Goal: Information Seeking & Learning: Find specific fact

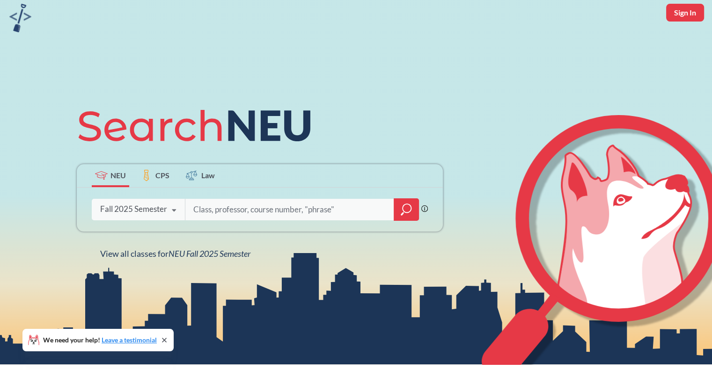
scroll to position [94, 0]
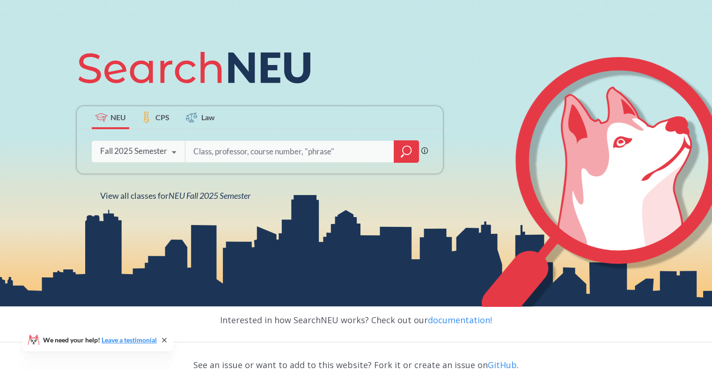
click at [211, 151] on input "search" at bounding box center [289, 152] width 195 height 20
type input "software development"
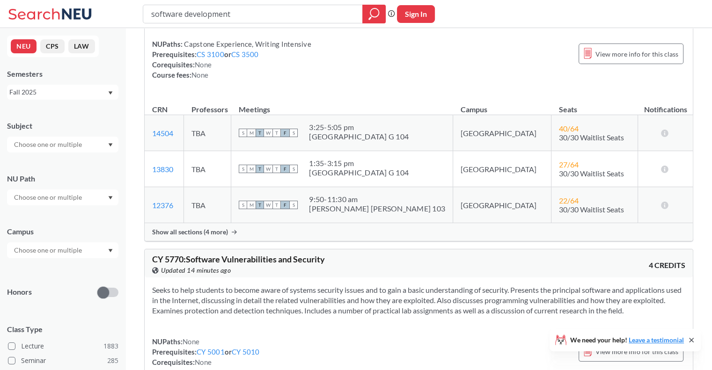
scroll to position [2200, 0]
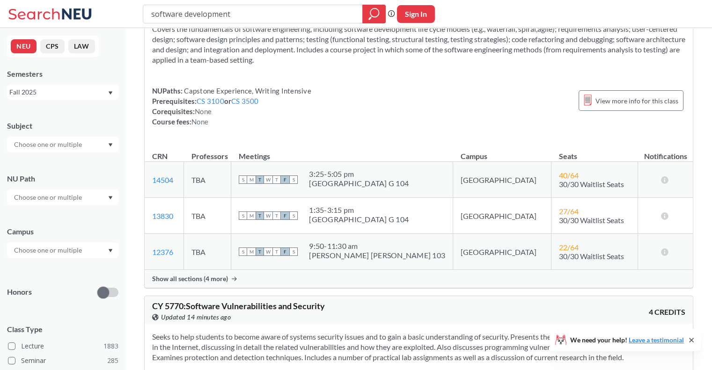
click at [45, 85] on div "Fall 2025" at bounding box center [62, 92] width 111 height 15
click at [121, 60] on div "NEU CPS LAW Semesters Fall 2025 Subject NU Path Campus Honors Class Type Lectur…" at bounding box center [62, 199] width 125 height 342
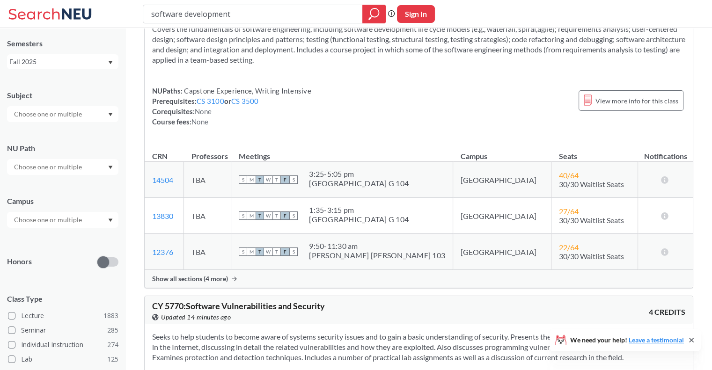
scroll to position [47, 0]
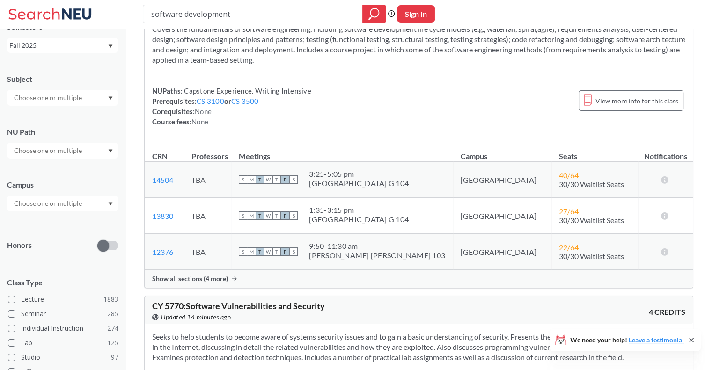
click at [89, 202] on div at bounding box center [62, 204] width 111 height 16
click at [71, 220] on div "[GEOGRAPHIC_DATA] ( 2037 )" at bounding box center [65, 225] width 106 height 10
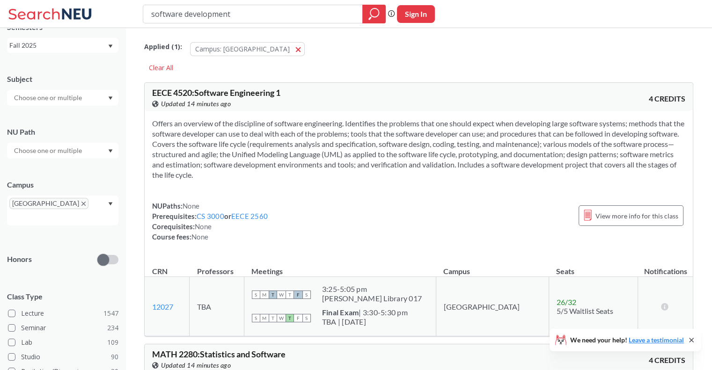
drag, startPoint x: 272, startPoint y: 13, endPoint x: 138, endPoint y: 13, distance: 133.9
click at [138, 13] on div "software development Phrase search guarantees the exact search appears in the r…" at bounding box center [356, 14] width 712 height 28
type input "cs-4550"
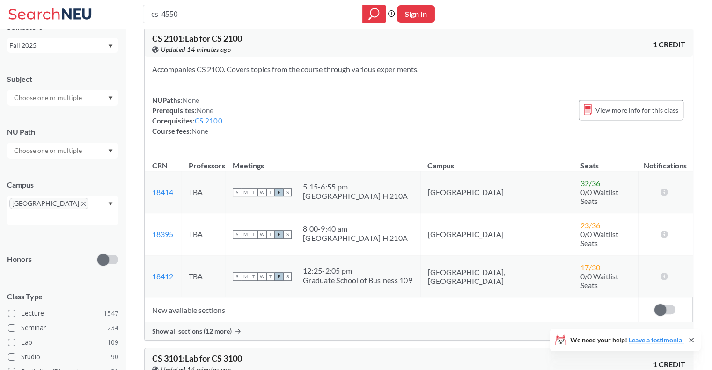
scroll to position [281, 0]
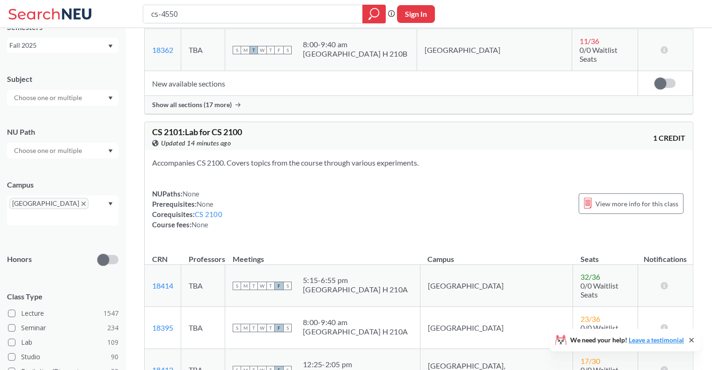
click at [160, 15] on input "cs-4550" at bounding box center [252, 14] width 205 height 16
type input "cs 4550"
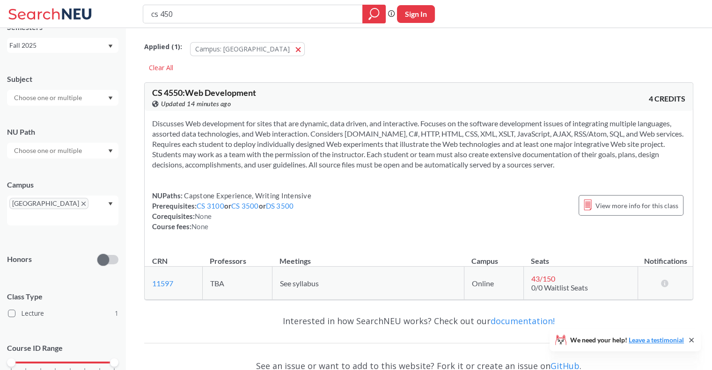
type input "cs 4500"
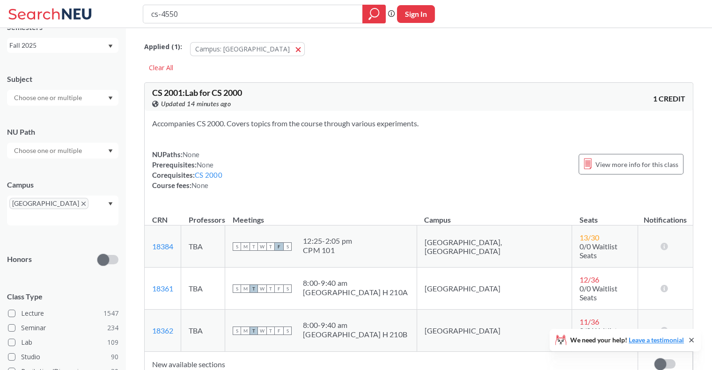
scroll to position [281, 0]
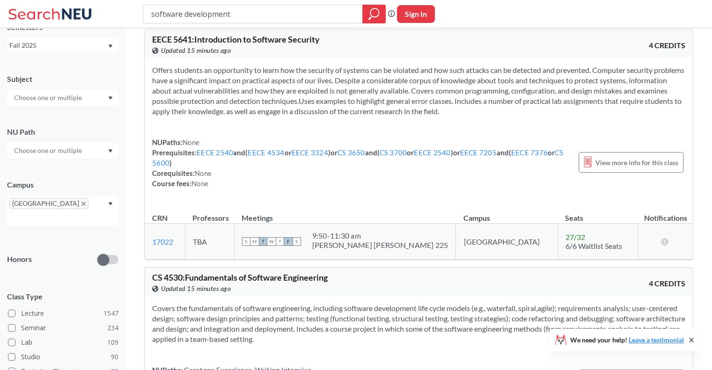
scroll to position [843, 0]
type input "[PERSON_NAME]"
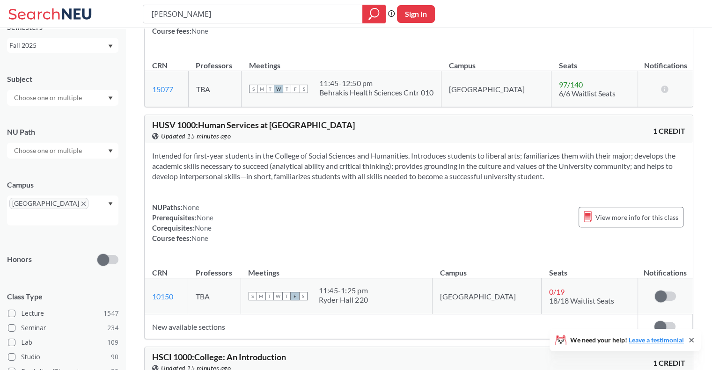
scroll to position [4073, 0]
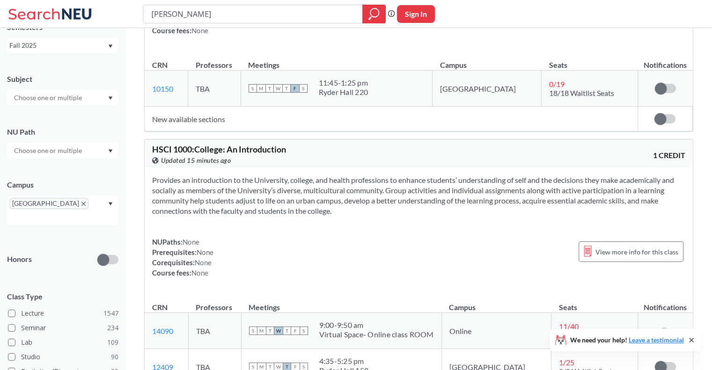
click at [221, 15] on input "[PERSON_NAME]" at bounding box center [252, 14] width 205 height 16
drag, startPoint x: 205, startPoint y: 15, endPoint x: 99, endPoint y: 18, distance: 106.3
click at [99, 18] on div "[PERSON_NAME] search guarantees the exact search appears in the results. Ex. If…" at bounding box center [356, 14] width 712 height 28
type input "cs 4400"
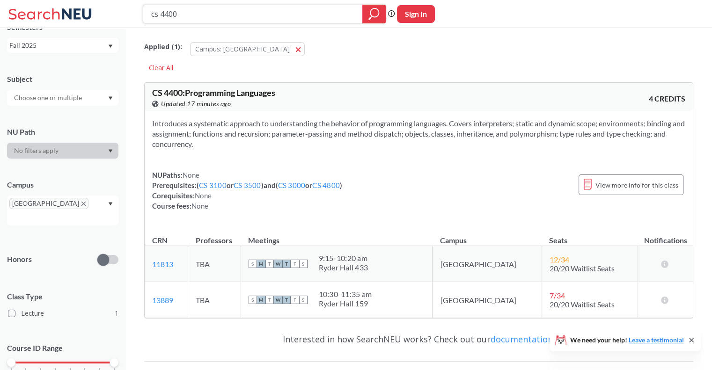
click at [170, 15] on input "cs 4400" at bounding box center [252, 14] width 205 height 16
click at [169, 15] on input "cs 4400" at bounding box center [252, 14] width 205 height 16
type input "cs 4500"
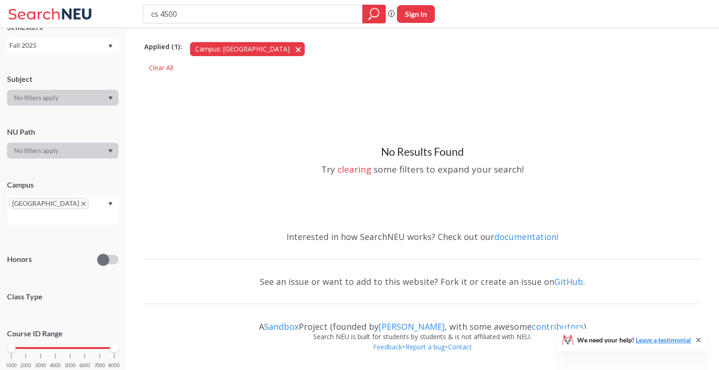
click at [301, 50] on span "button" at bounding box center [301, 48] width 0 height 9
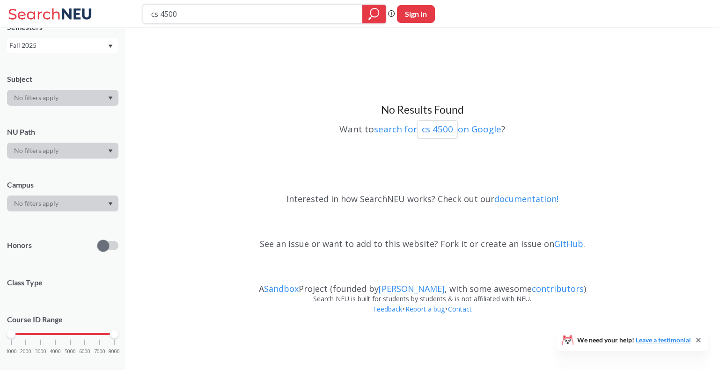
click at [367, 15] on div at bounding box center [373, 14] width 23 height 19
click at [275, 7] on input "cs 4500" at bounding box center [252, 14] width 205 height 16
type input "c"
click at [264, 7] on input "search" at bounding box center [252, 14] width 205 height 16
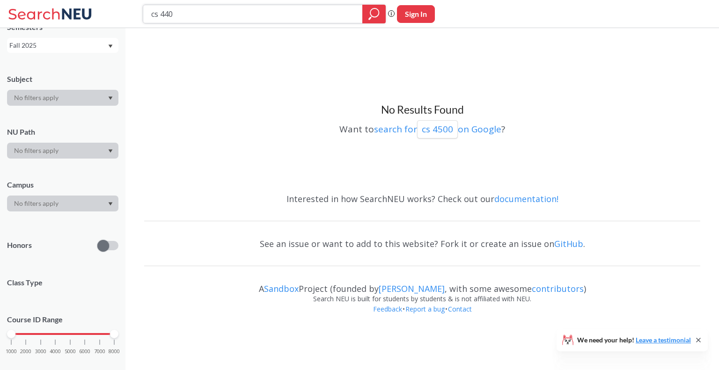
type input "cs 4400"
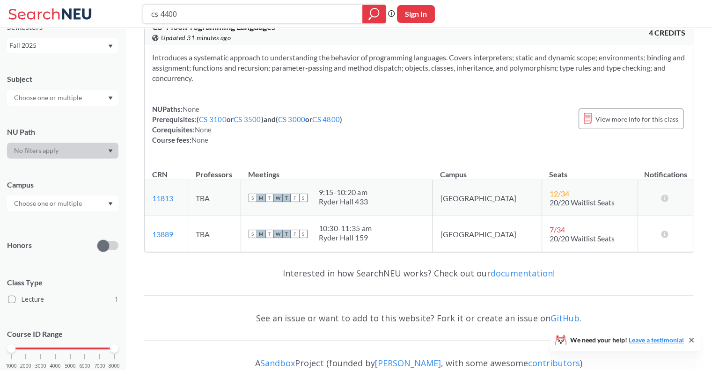
scroll to position [47, 0]
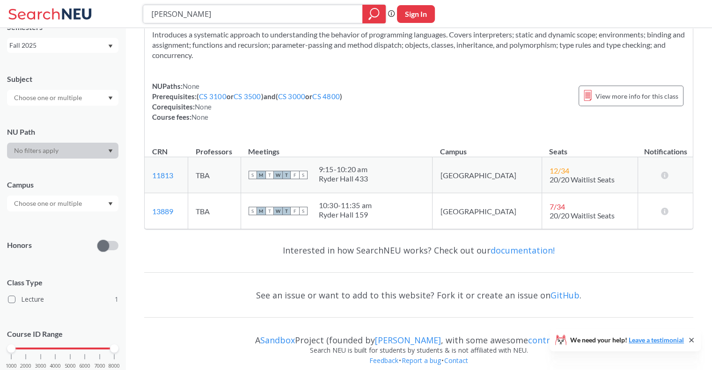
type input "[PERSON_NAME]"
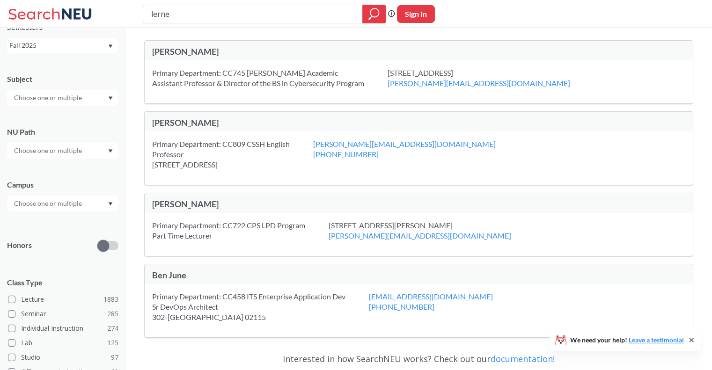
type input "[PERSON_NAME]"
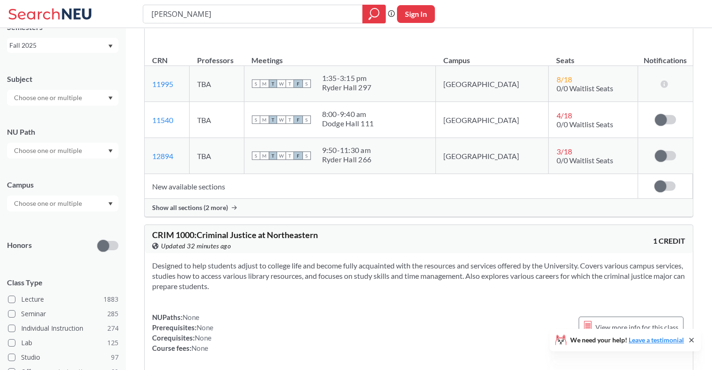
scroll to position [3089, 0]
